Goal: Contribute content: Add original content to the website for others to see

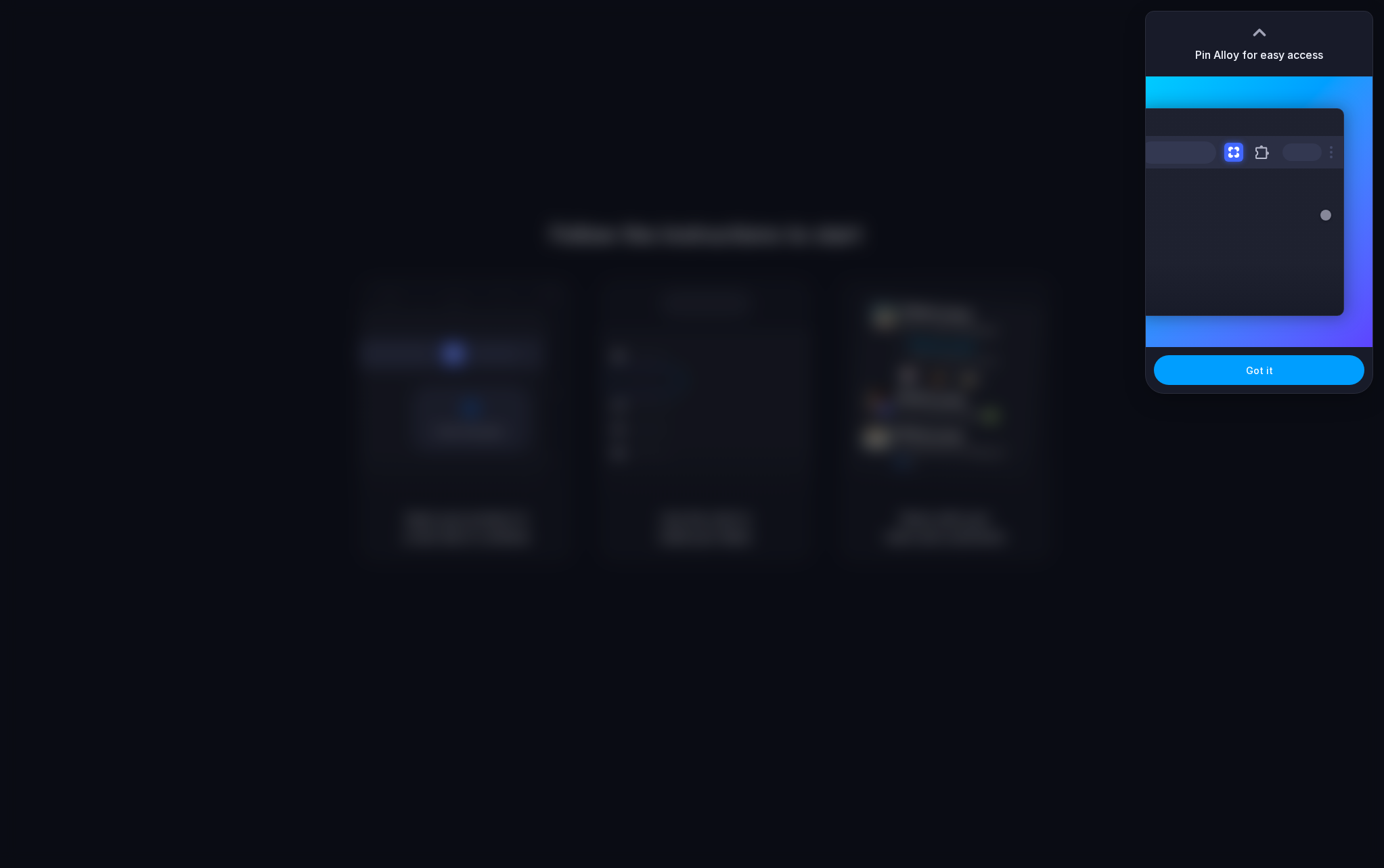
click at [1288, 375] on button "Got it" at bounding box center [1259, 370] width 211 height 30
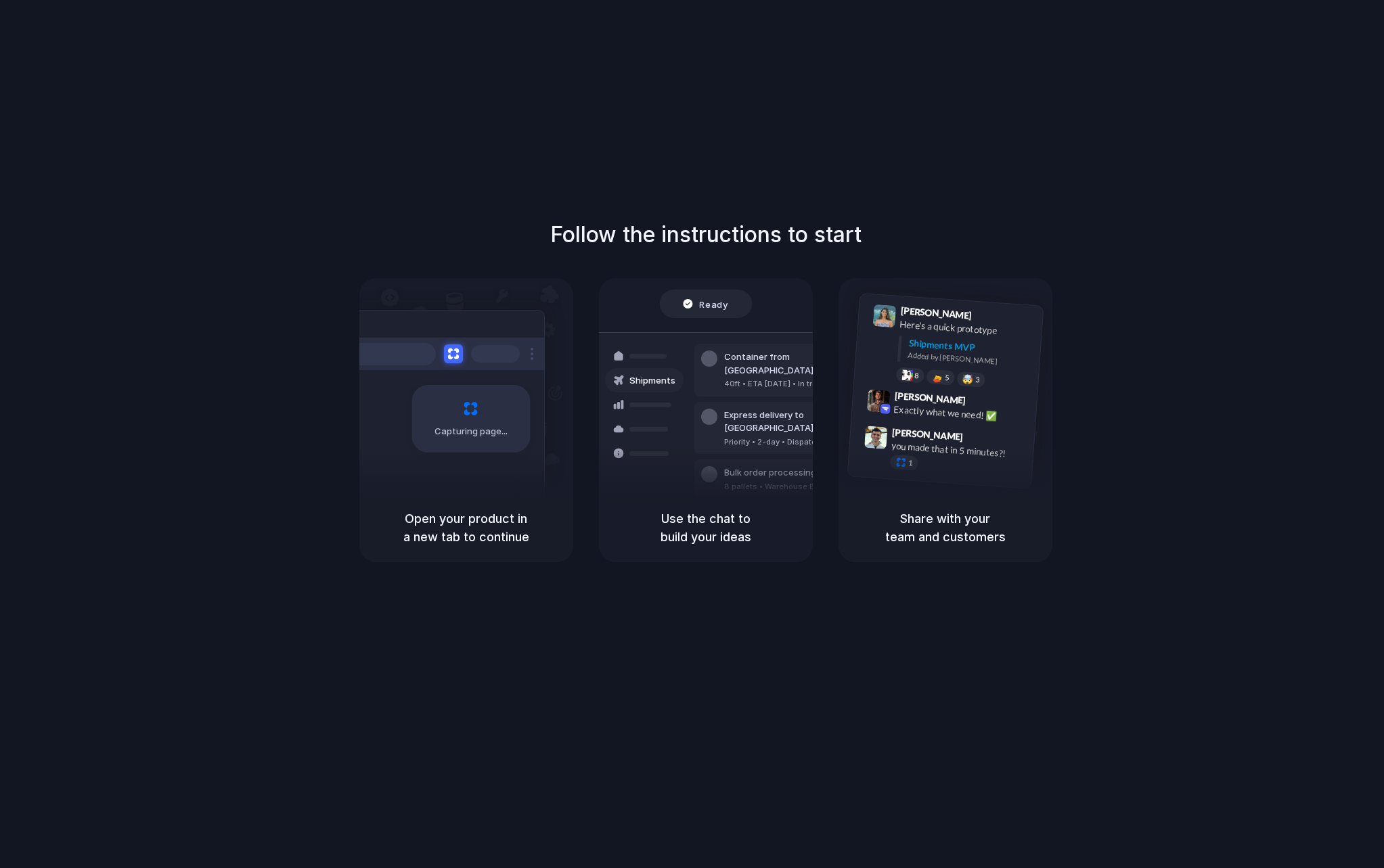
click at [814, 251] on div "Follow the instructions to start Capturing page Open your product in a new tab …" at bounding box center [705, 390] width 1384 height 344
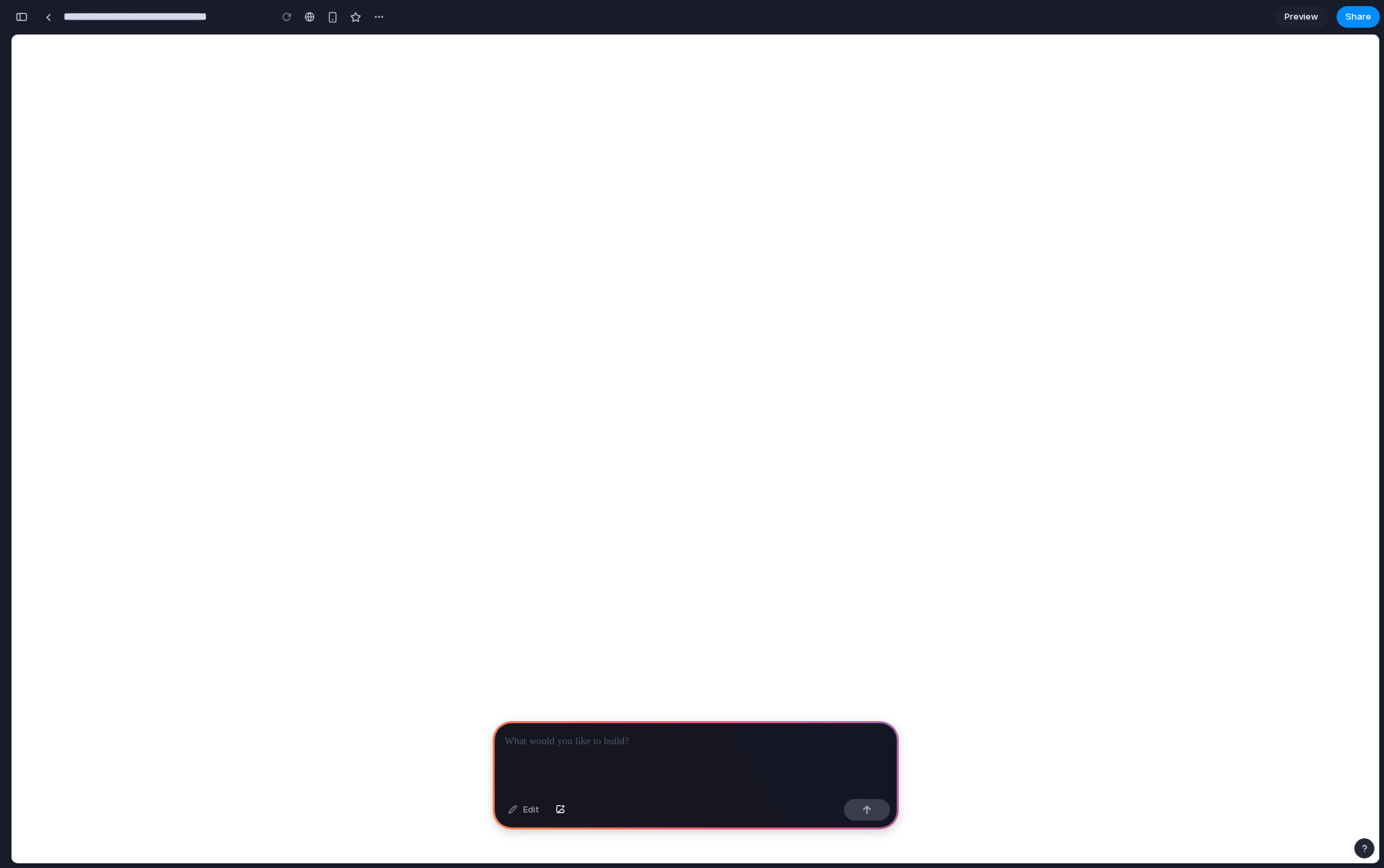
scroll to position [0, 12]
select select "****"
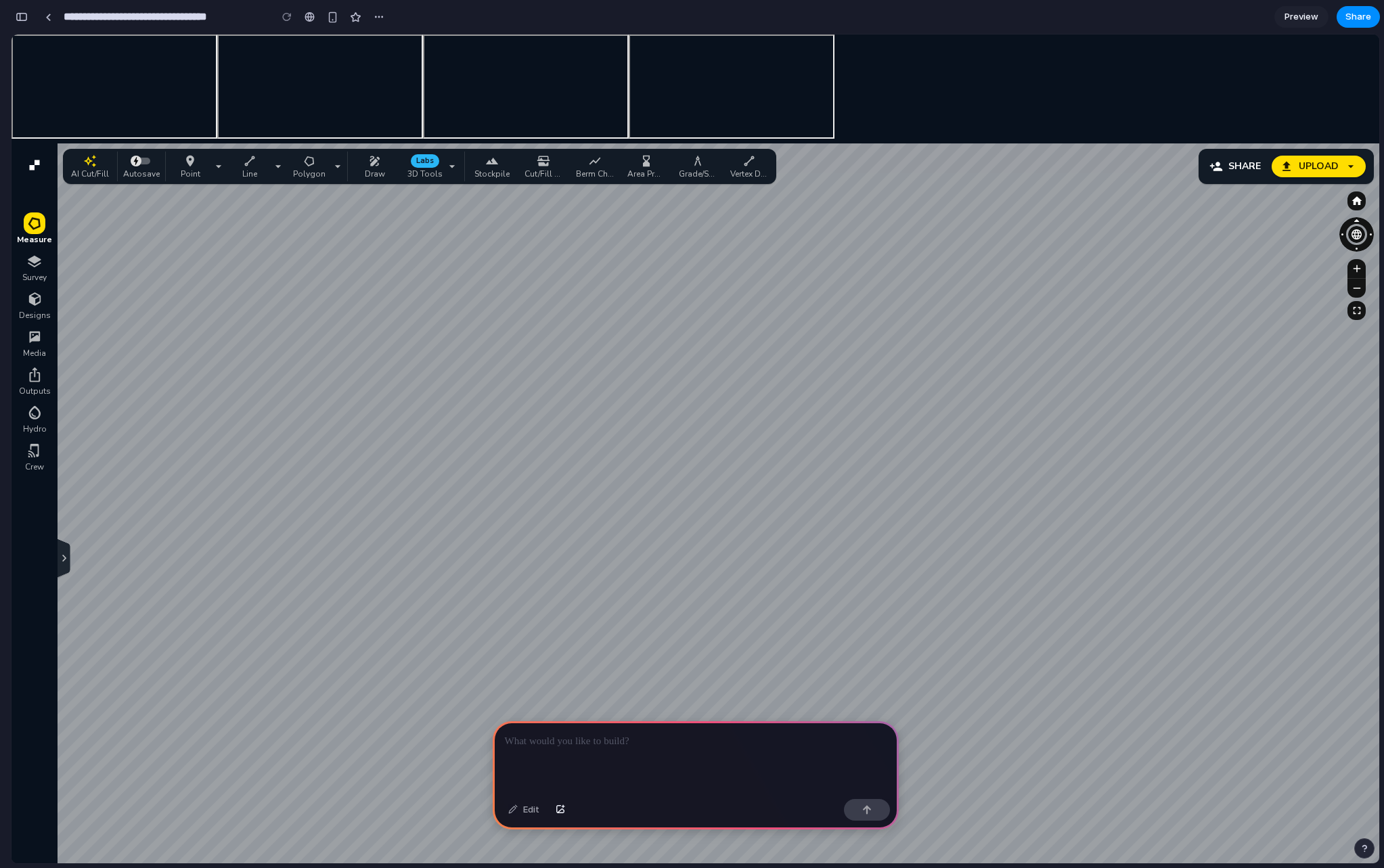
scroll to position [0, 0]
click at [639, 739] on p at bounding box center [695, 741] width 382 height 17
click at [641, 737] on p at bounding box center [695, 741] width 382 height 17
click at [652, 738] on p at bounding box center [695, 741] width 382 height 17
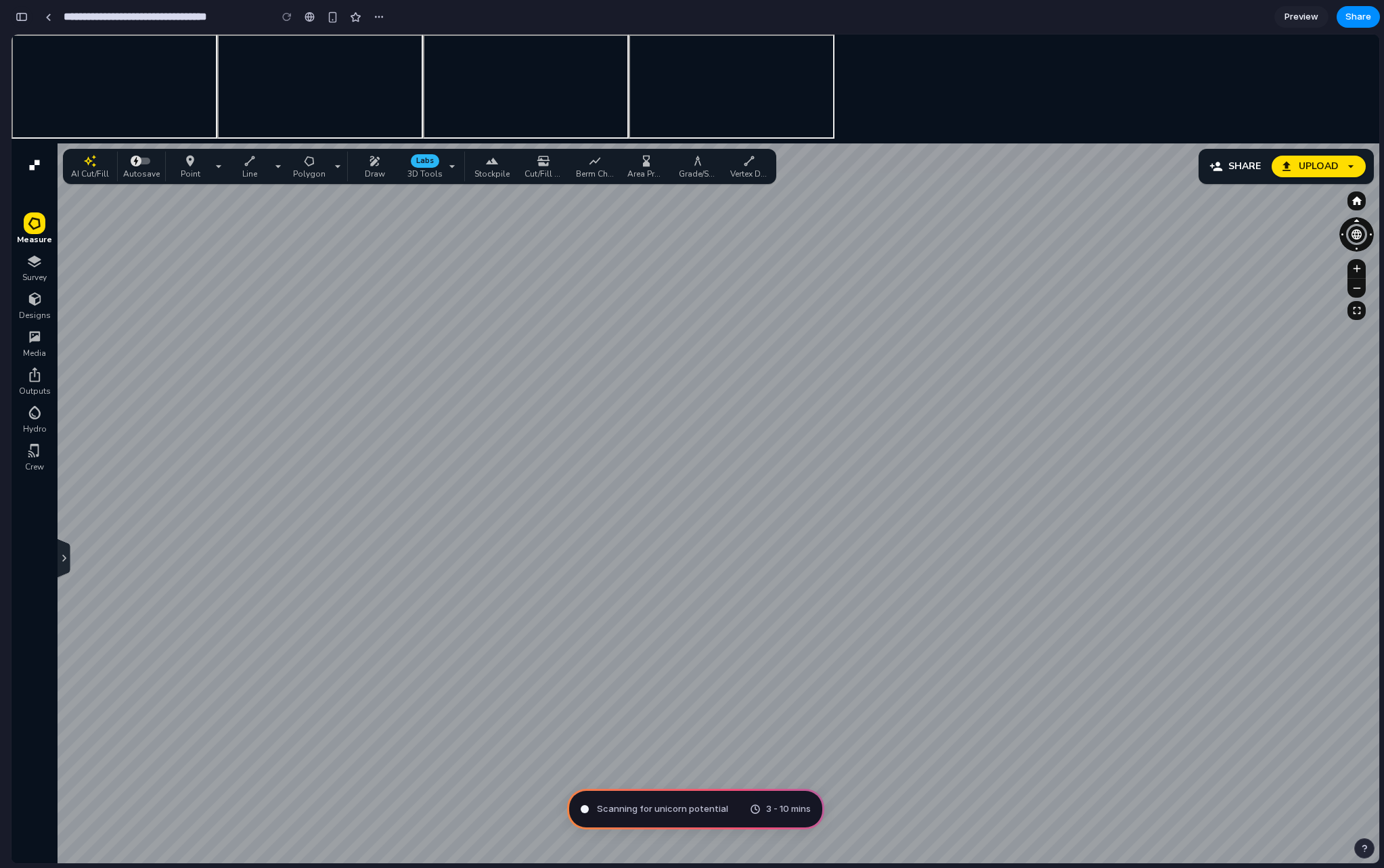
click at [28, 20] on button "button" at bounding box center [21, 17] width 22 height 22
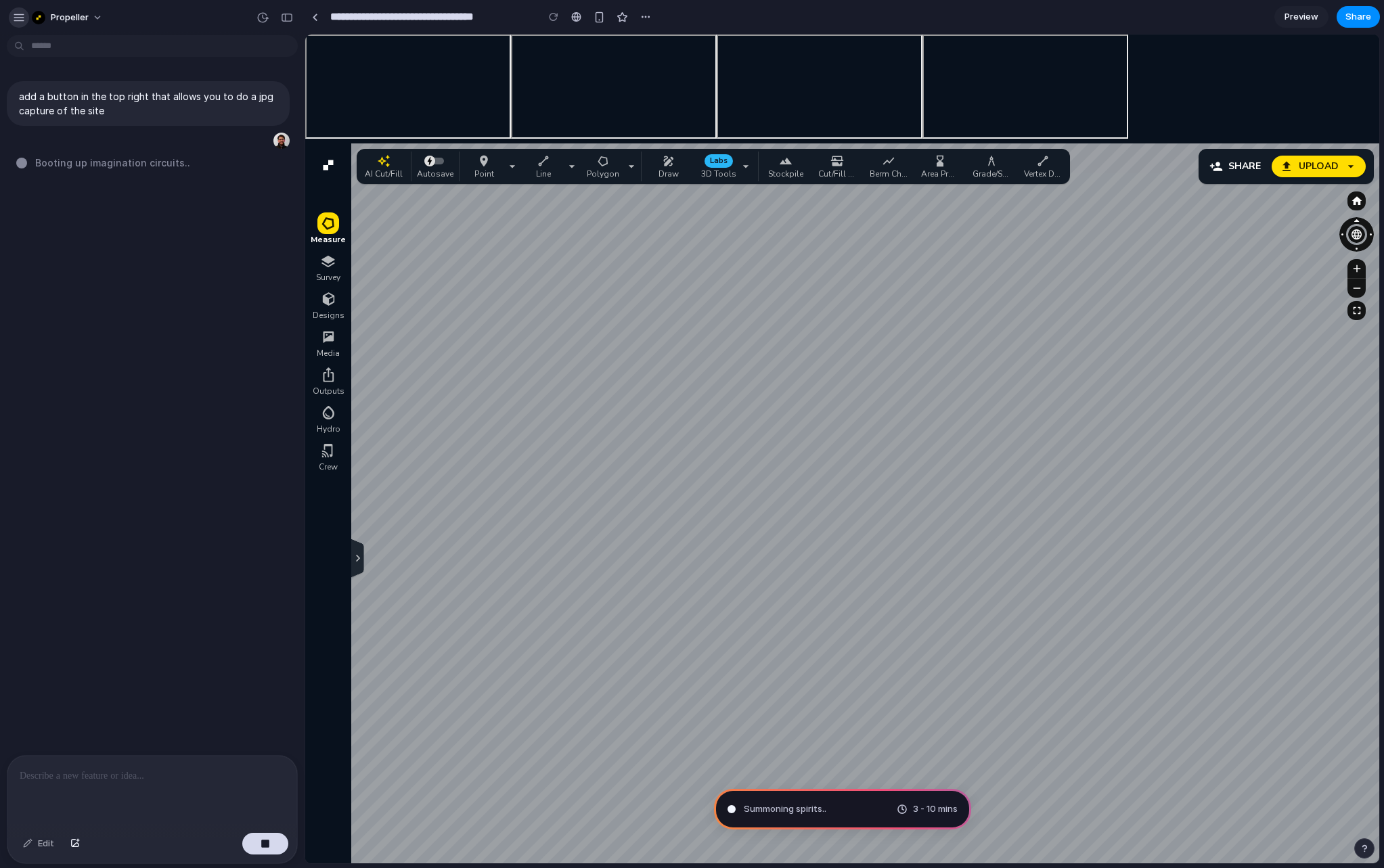
click at [17, 17] on div "button" at bounding box center [19, 17] width 12 height 12
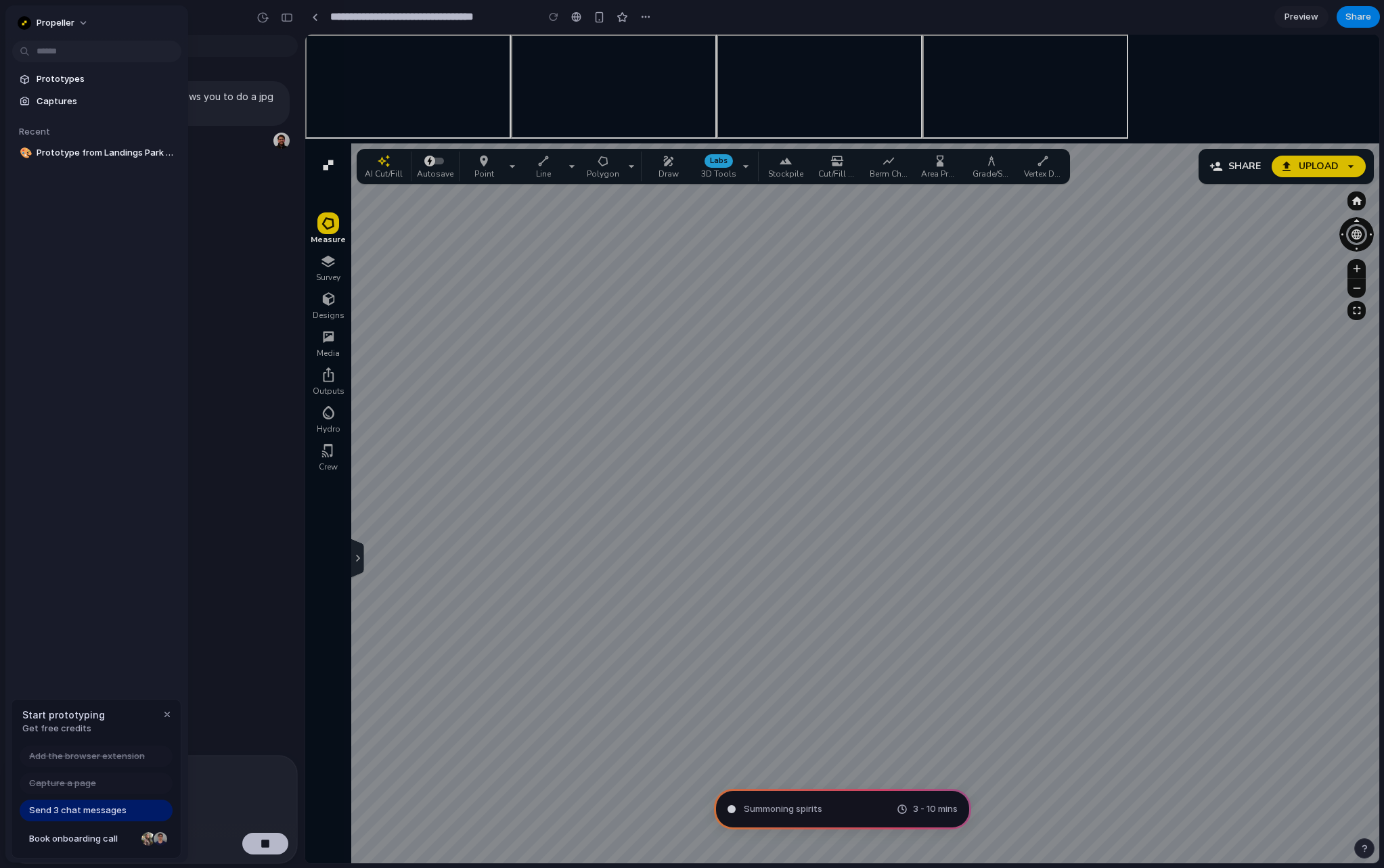
type input "**********"
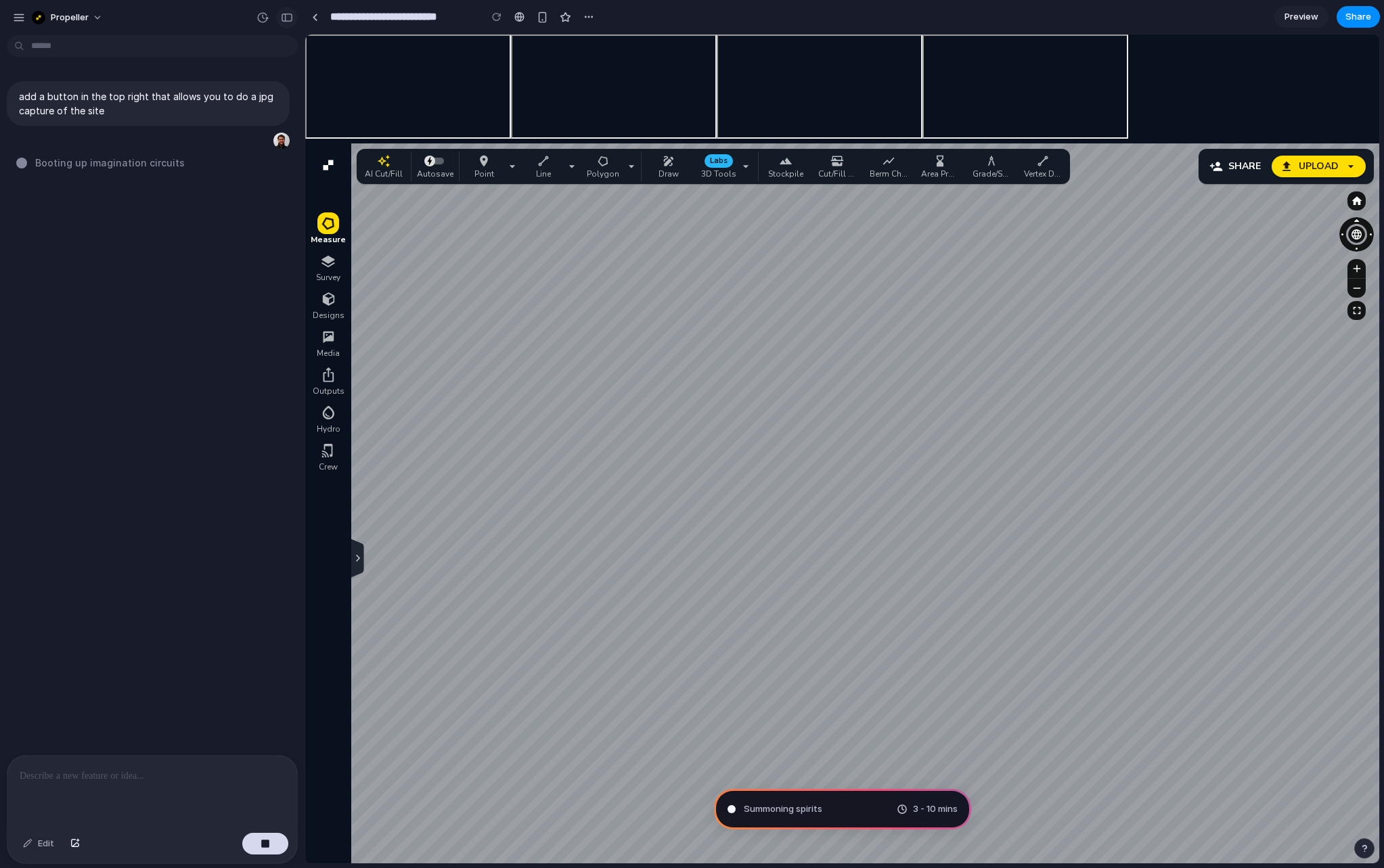
click at [286, 17] on div "button" at bounding box center [287, 17] width 12 height 10
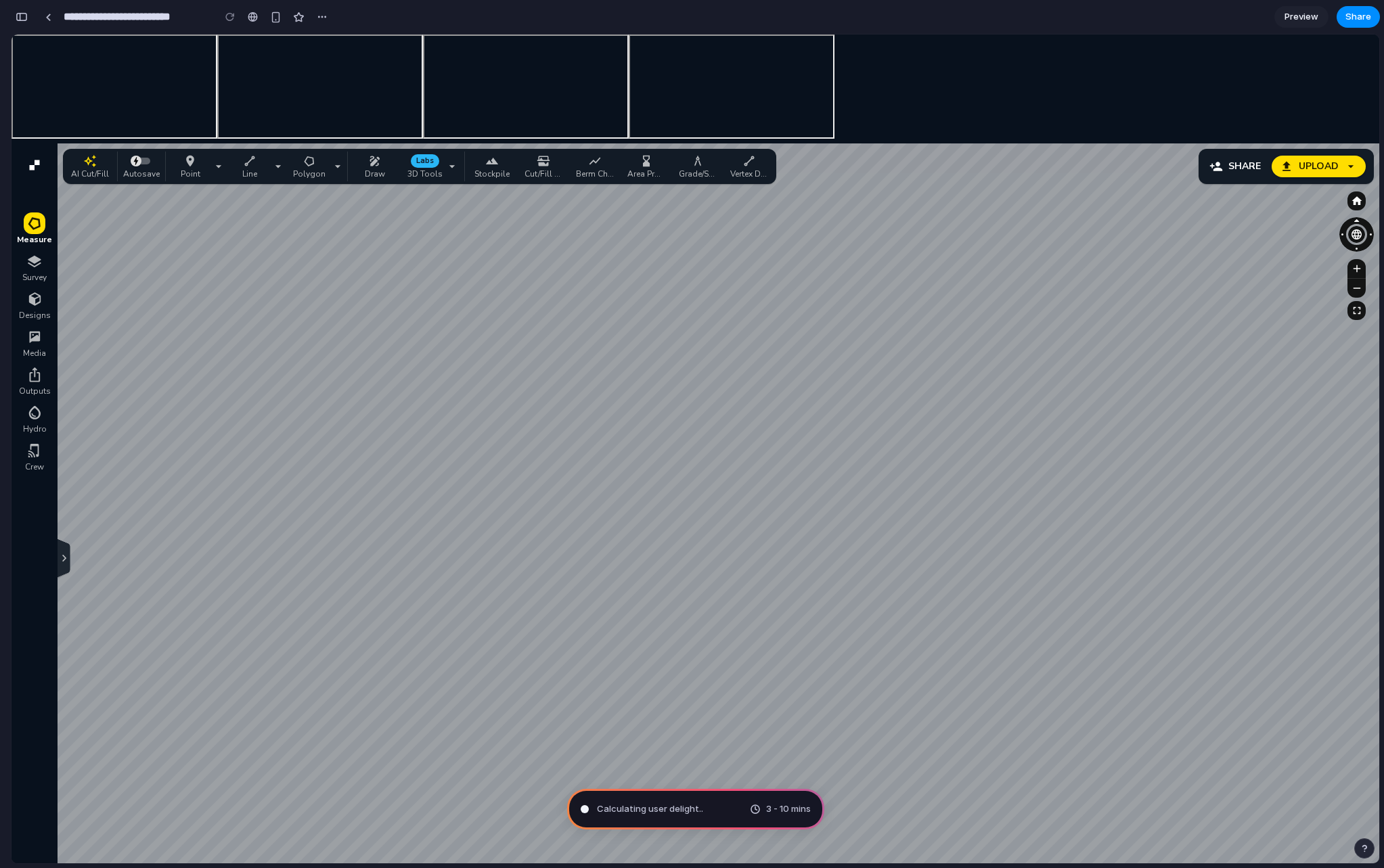
click at [53, 270] on link "Survey" at bounding box center [34, 266] width 46 height 32
click at [69, 559] on icon "button" at bounding box center [64, 558] width 14 height 17
click at [257, 166] on div "Line tool" at bounding box center [250, 161] width 38 height 14
click at [278, 170] on icon "Line tool dropdown" at bounding box center [278, 167] width 14 height 14
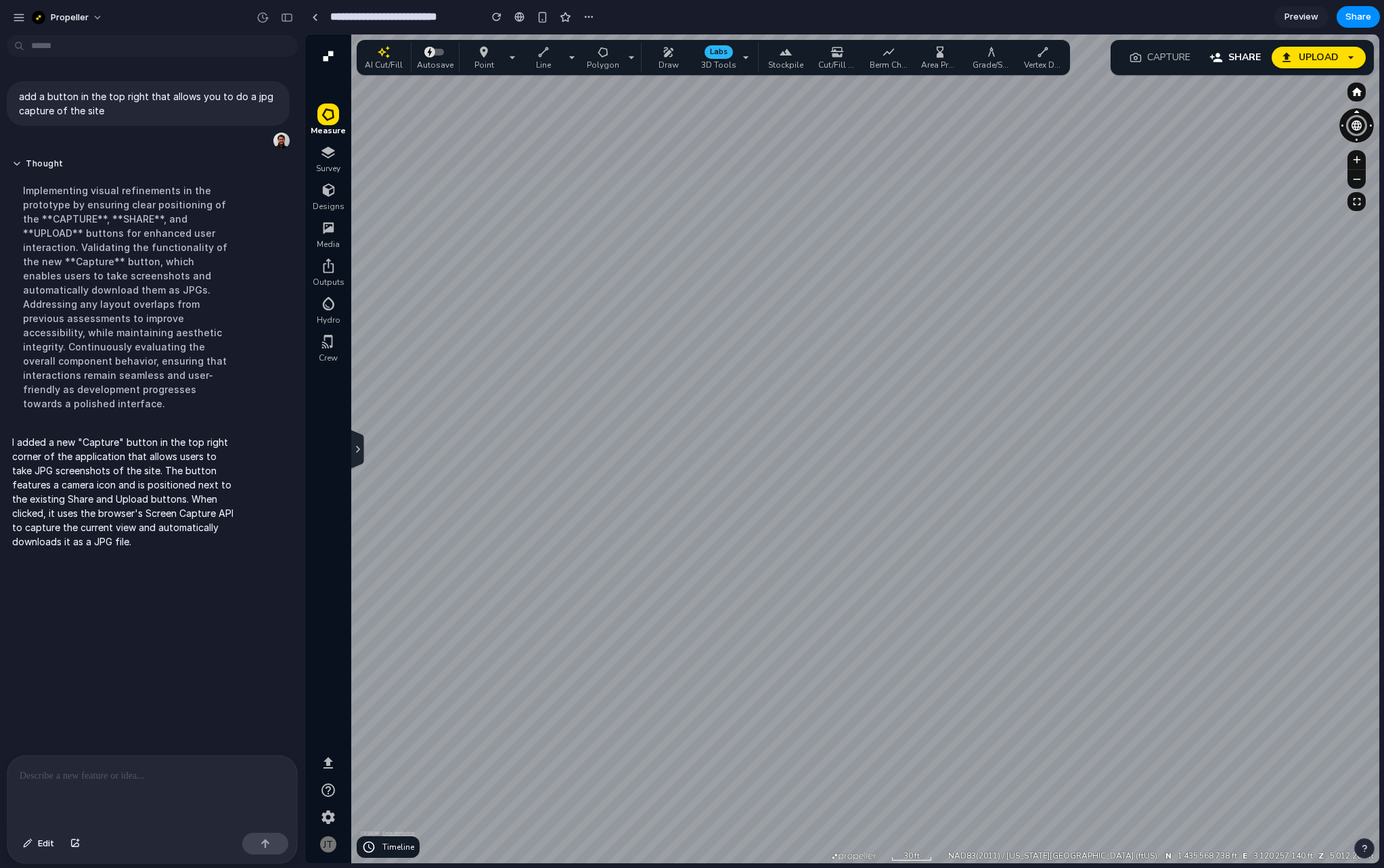
click at [167, 427] on div "I added a new "Capture" button in the top right corner of the application that …" at bounding box center [125, 491] width 237 height 130
click at [157, 480] on p "I added a new "Capture" button in the top right corner of the application that …" at bounding box center [125, 491] width 226 height 114
click at [161, 438] on p "I added a new "Capture" button in the top right corner of the application that …" at bounding box center [125, 491] width 226 height 114
click at [1172, 57] on button "Capture" at bounding box center [1160, 57] width 83 height 25
click at [1354, 201] on icon "button" at bounding box center [1357, 202] width 12 height 12
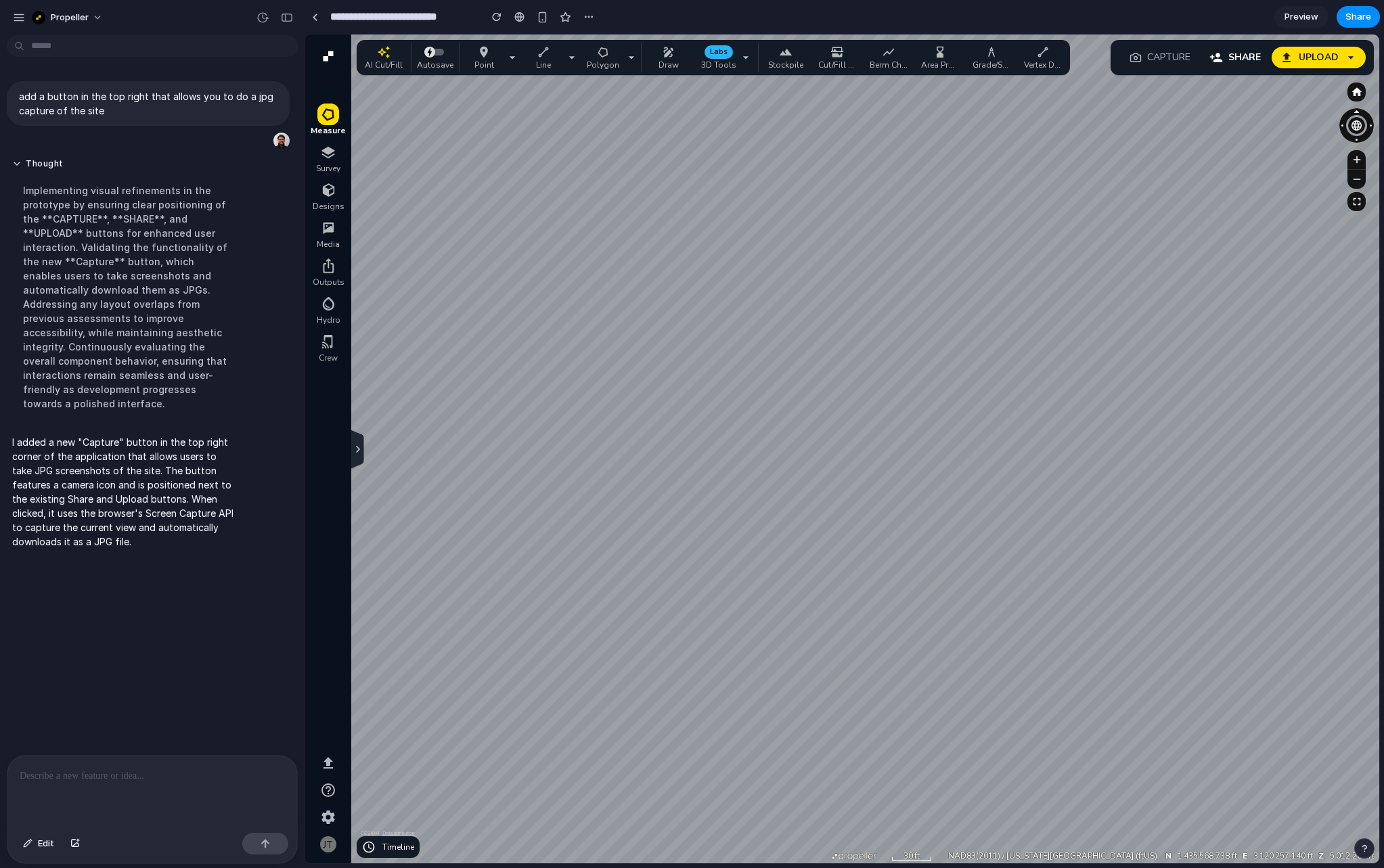
click at [1173, 57] on button "Capture" at bounding box center [1160, 57] width 83 height 25
click at [195, 303] on div "Implementing visual refinements in the prototype by ensuring clear positioning …" at bounding box center [125, 297] width 226 height 244
click at [133, 351] on div "Implementing visual refinements in the prototype by ensuring clear positioning …" at bounding box center [125, 297] width 226 height 244
